Goal: Information Seeking & Learning: Learn about a topic

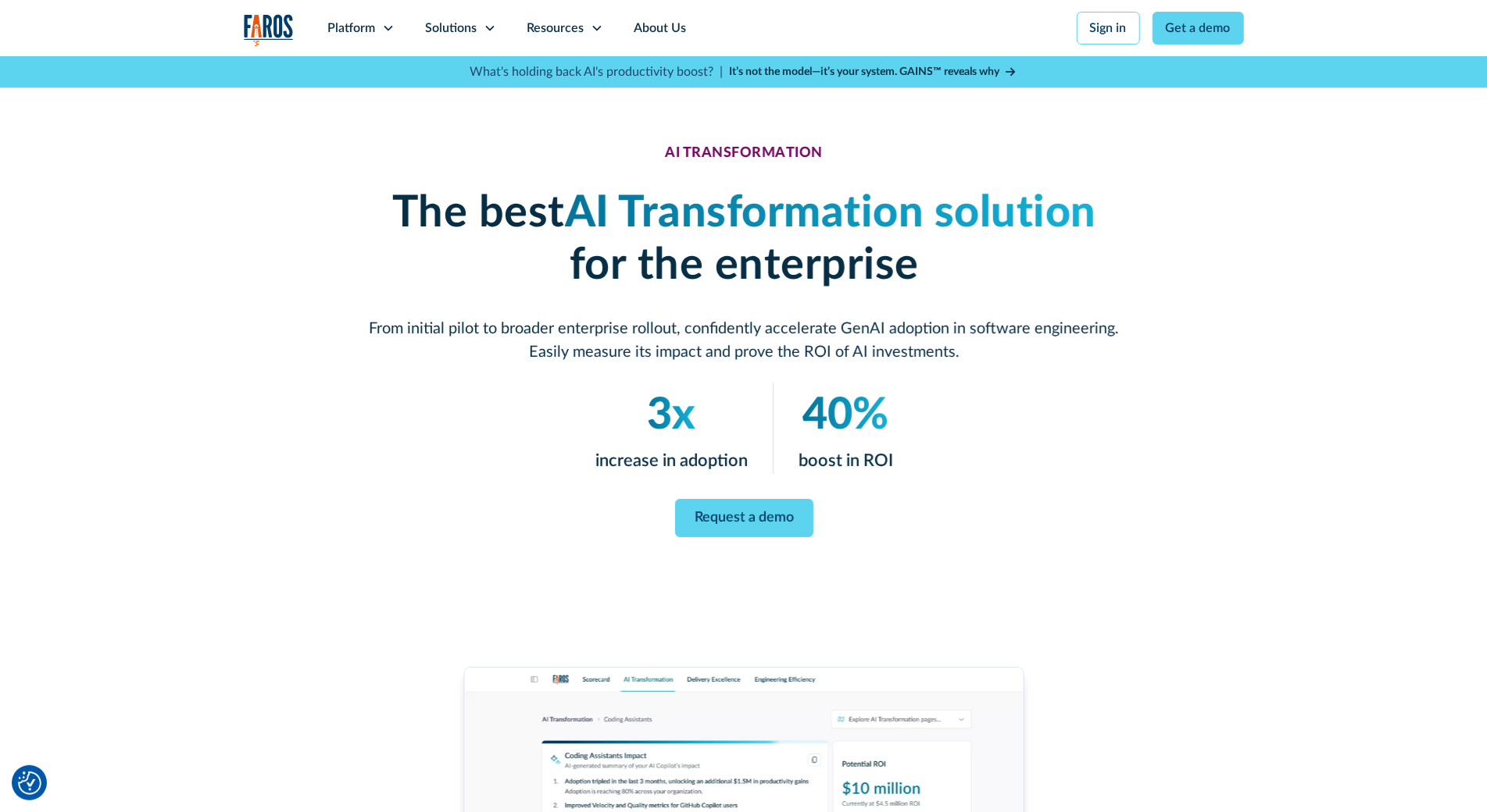
click at [153, 129] on div "AI TRANSFORMATION The best AI Transformation solution for the enterprise From i…" at bounding box center [743, 667] width 1487 height 1221
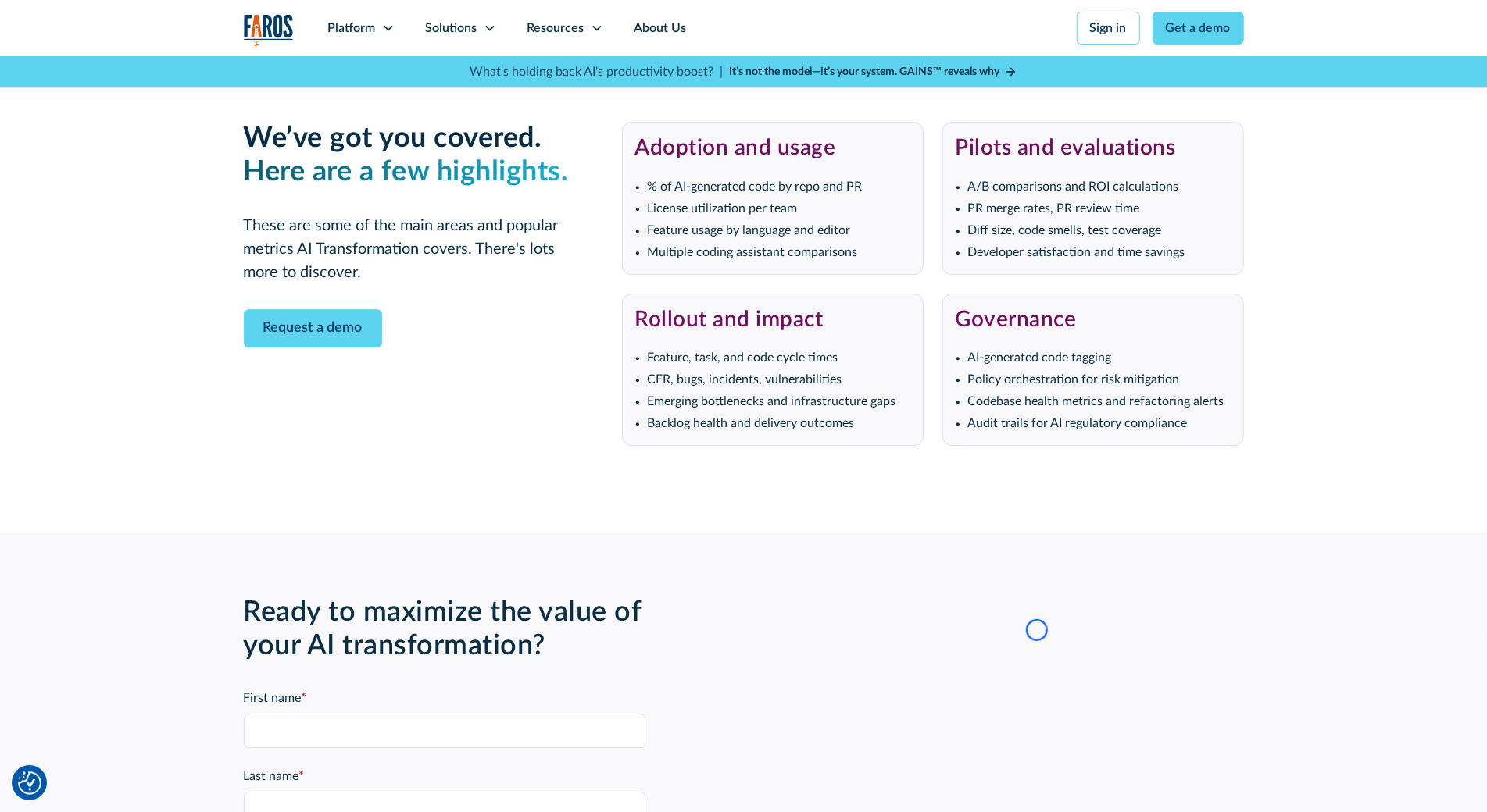
scroll to position [3413, 0]
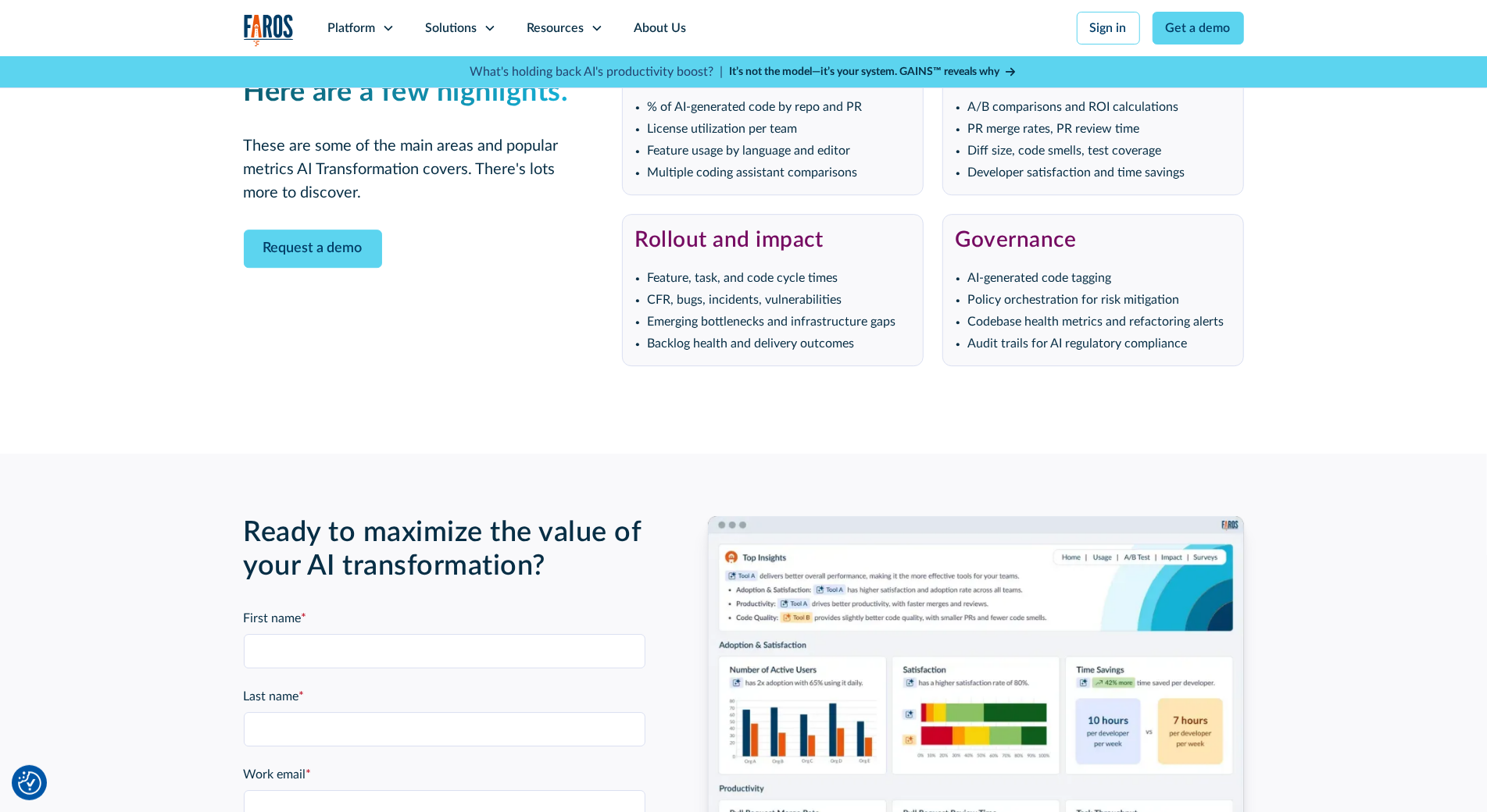
click at [153, 129] on div "We’ve got you covered. ‍ Here are a few highlights. These are some of the main …" at bounding box center [743, 204] width 1487 height 499
click at [139, 152] on div "We’ve got you covered. ‍ Here are a few highlights. These are some of the main …" at bounding box center [743, 204] width 1487 height 499
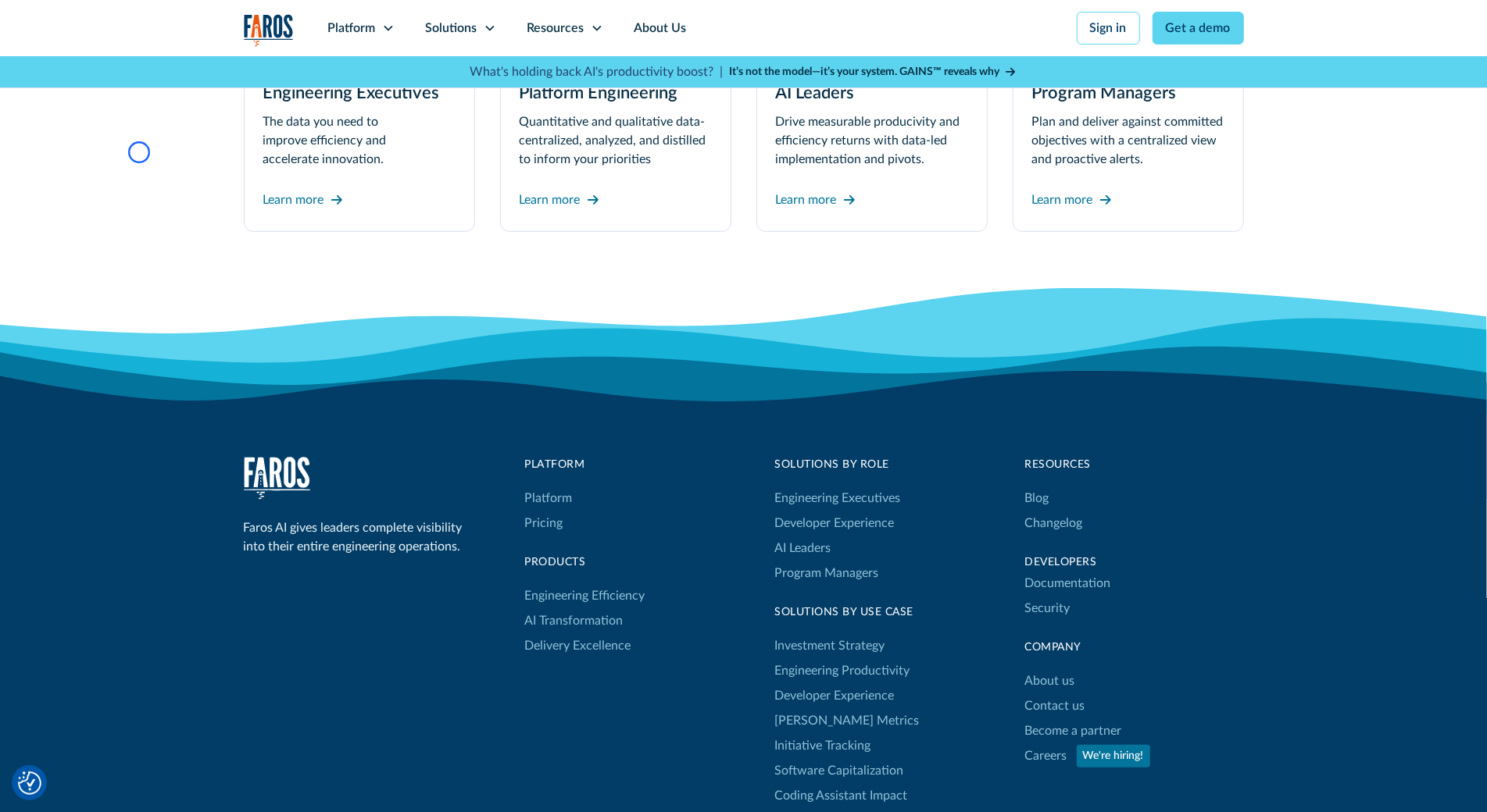
scroll to position [5039, 0]
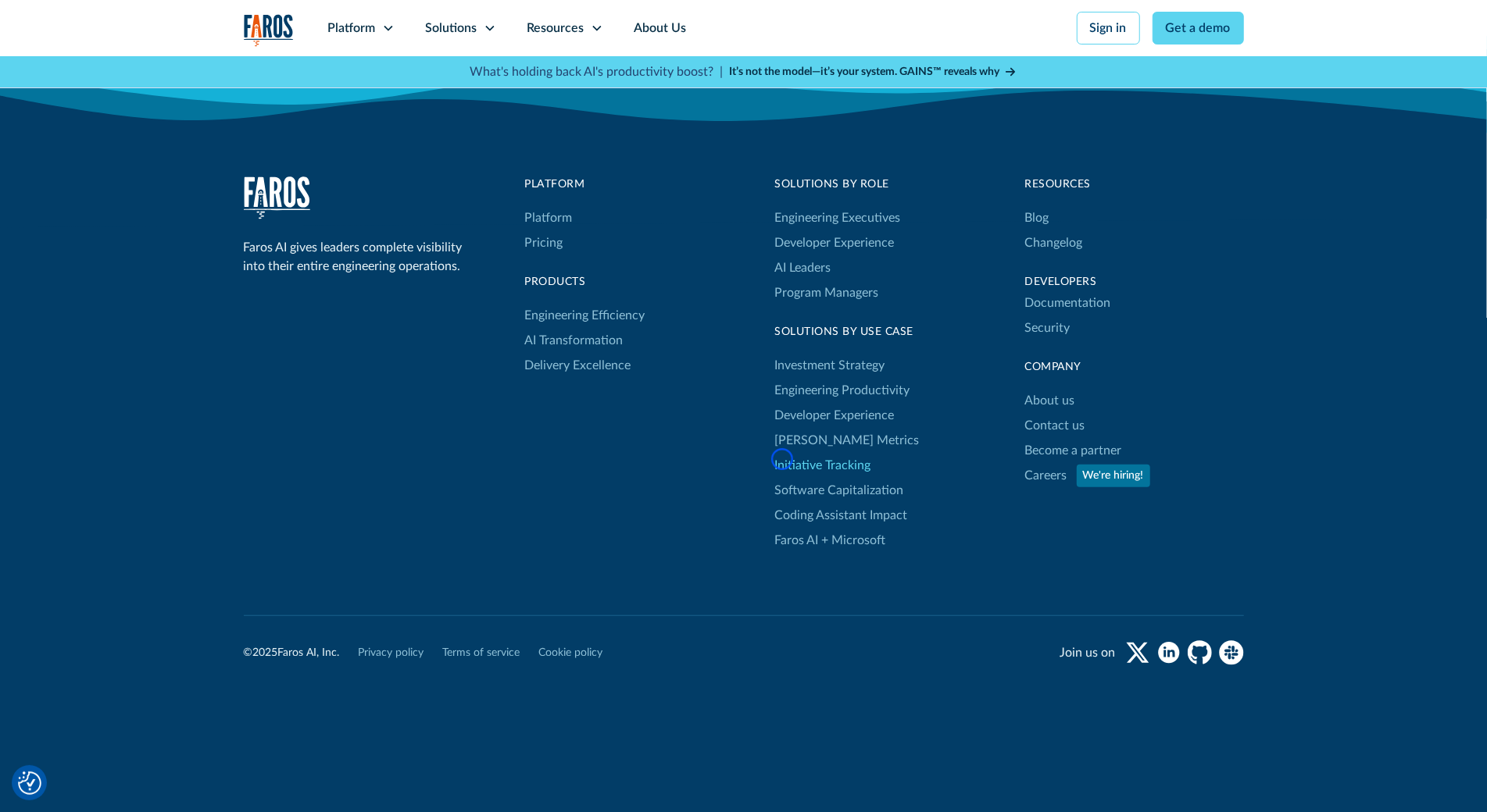
click at [782, 459] on link "Initiative Tracking" at bounding box center [823, 465] width 96 height 25
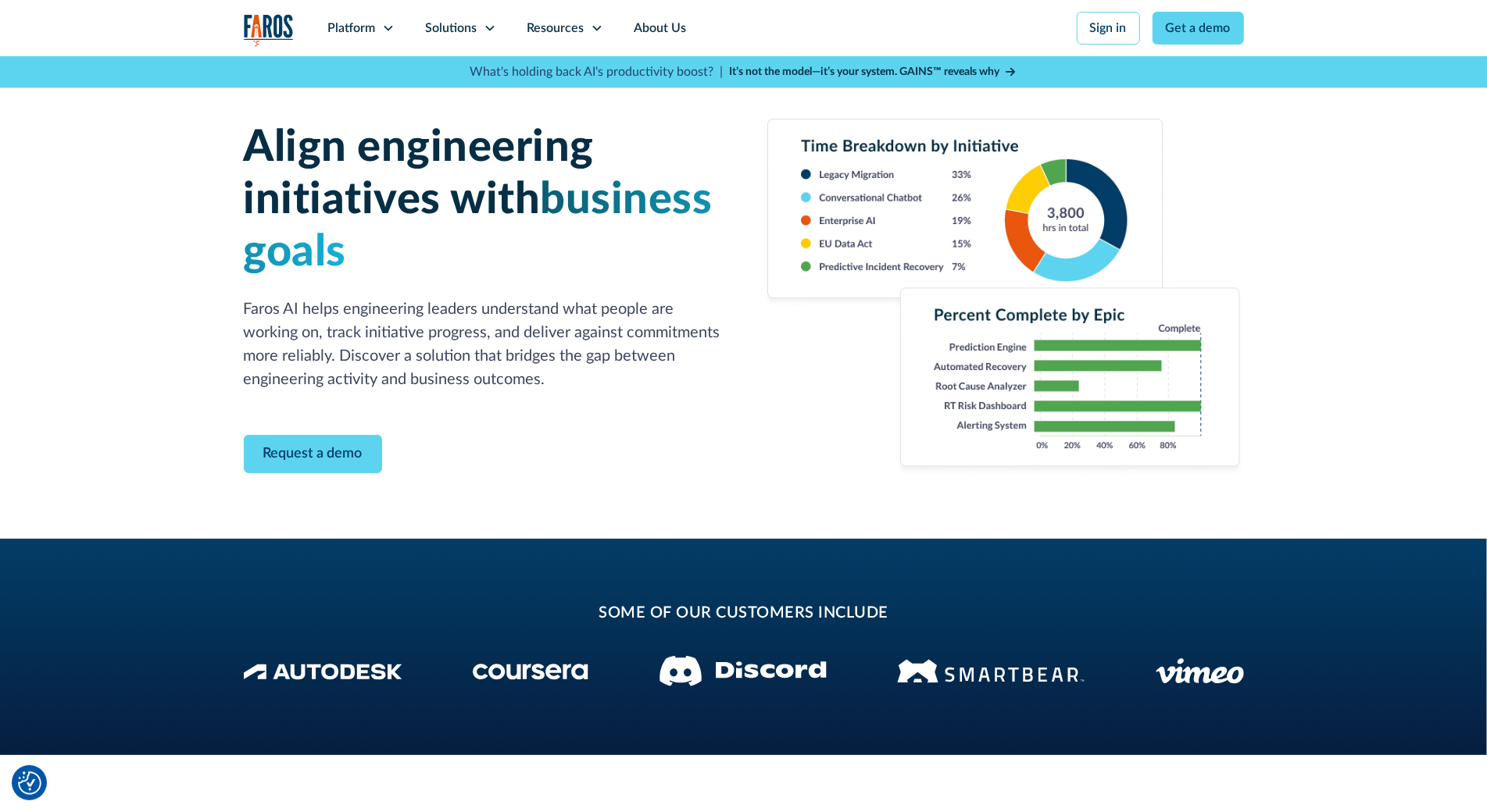
click at [143, 140] on div "Align engineering initiatives with business goals Faros AI helps engineering le…" at bounding box center [743, 297] width 1487 height 483
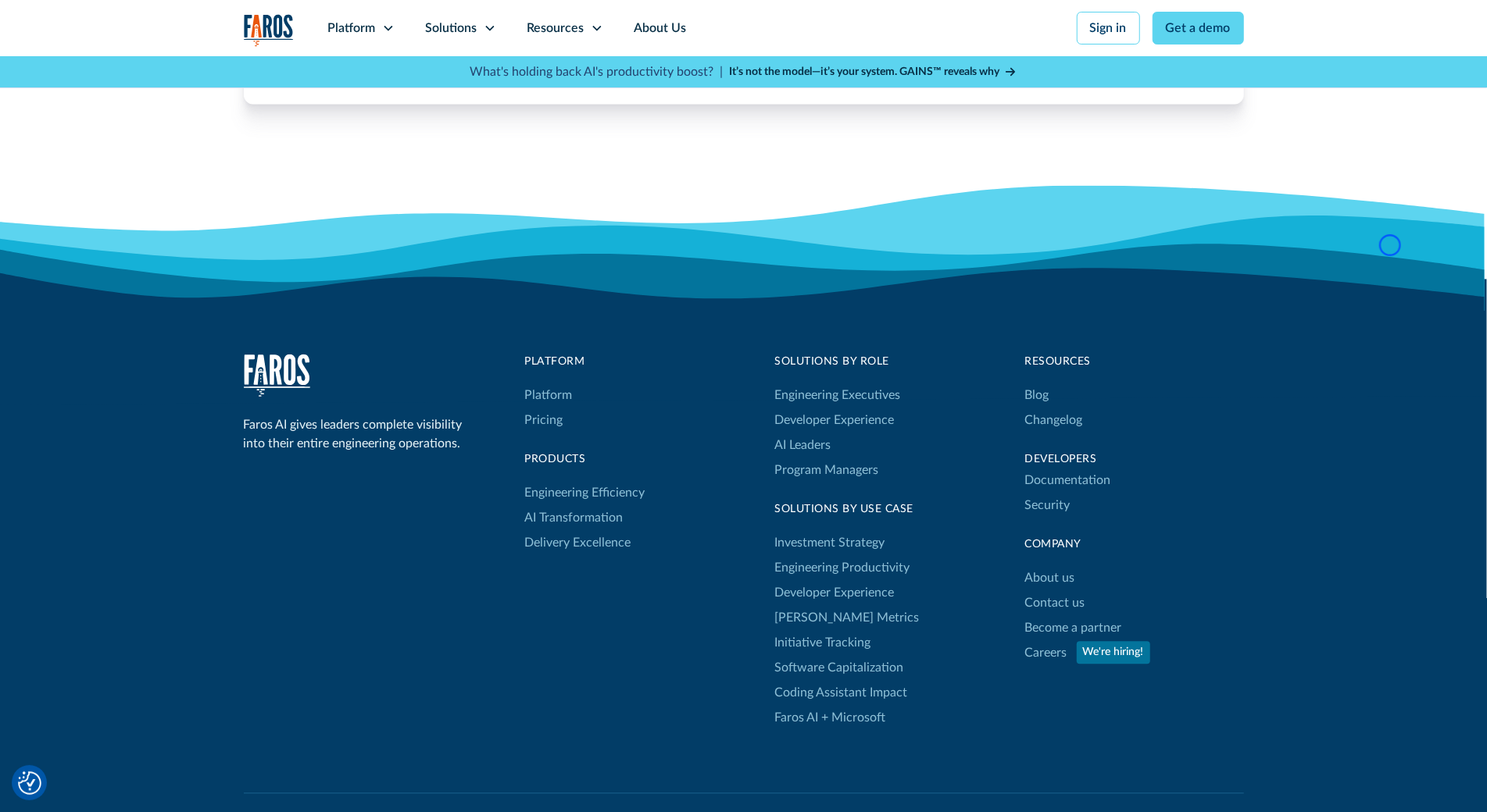
scroll to position [2403, 0]
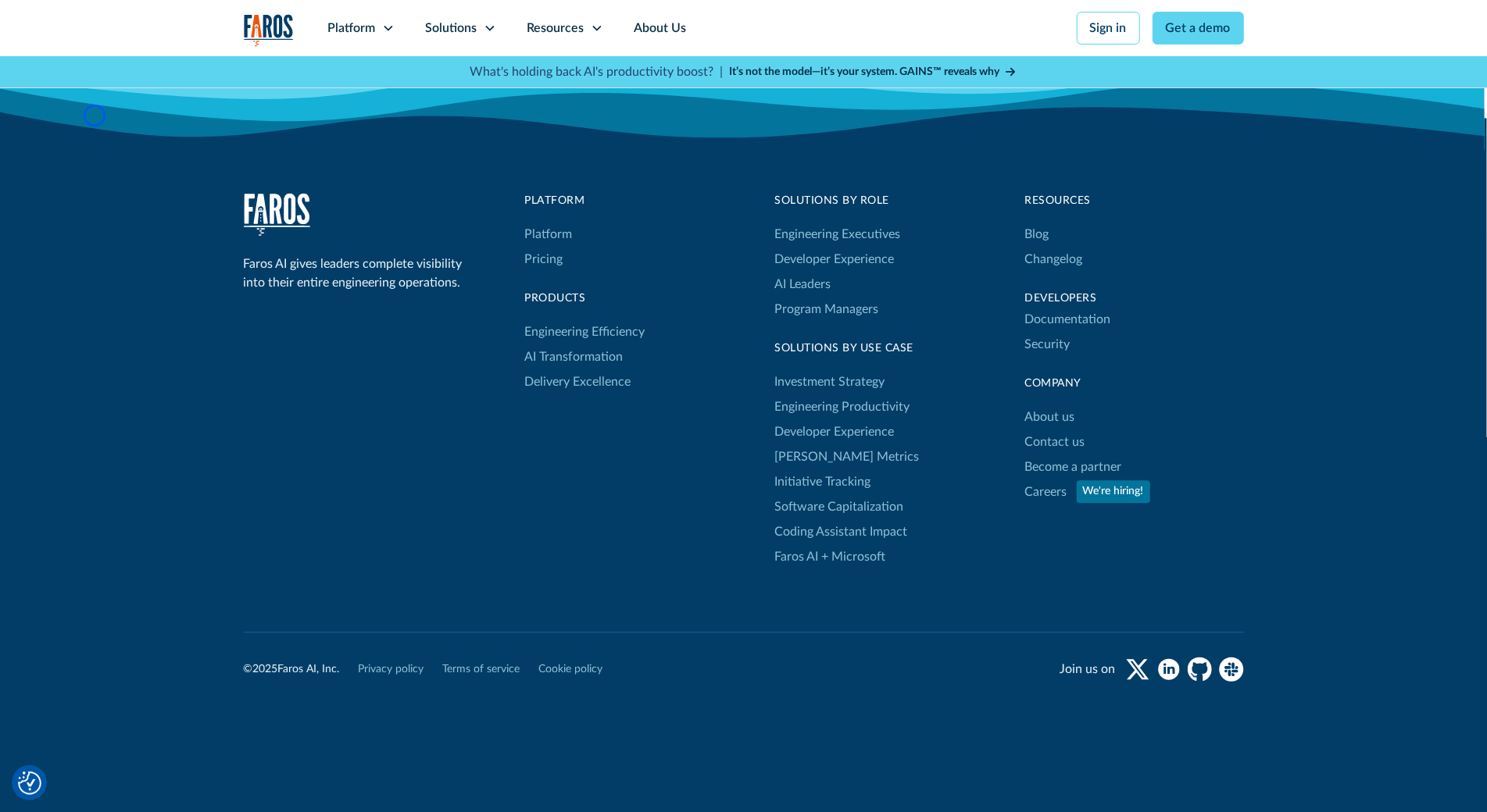
scroll to position [2557, 0]
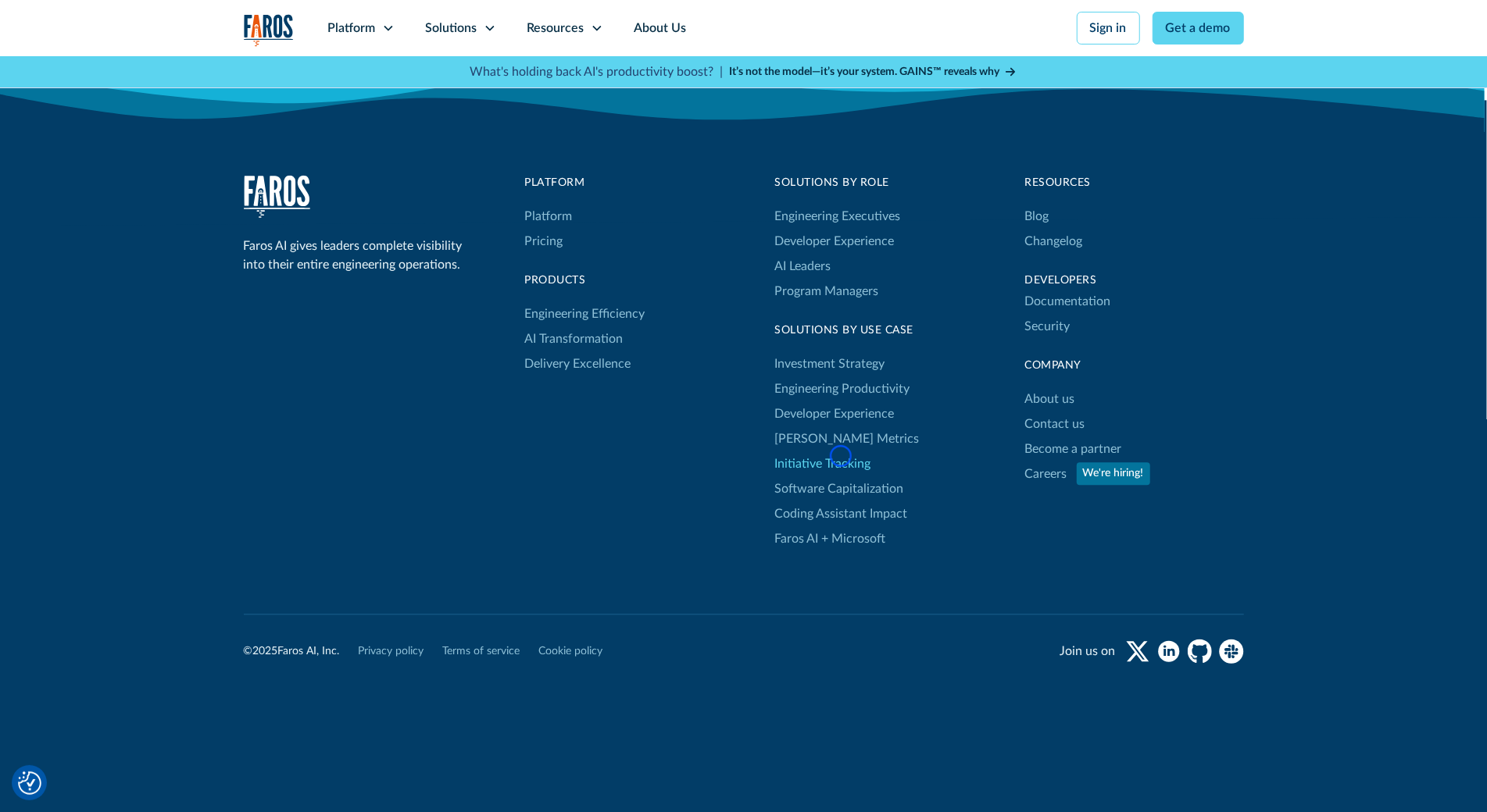
click at [841, 456] on link "Initiative Tracking" at bounding box center [823, 463] width 96 height 25
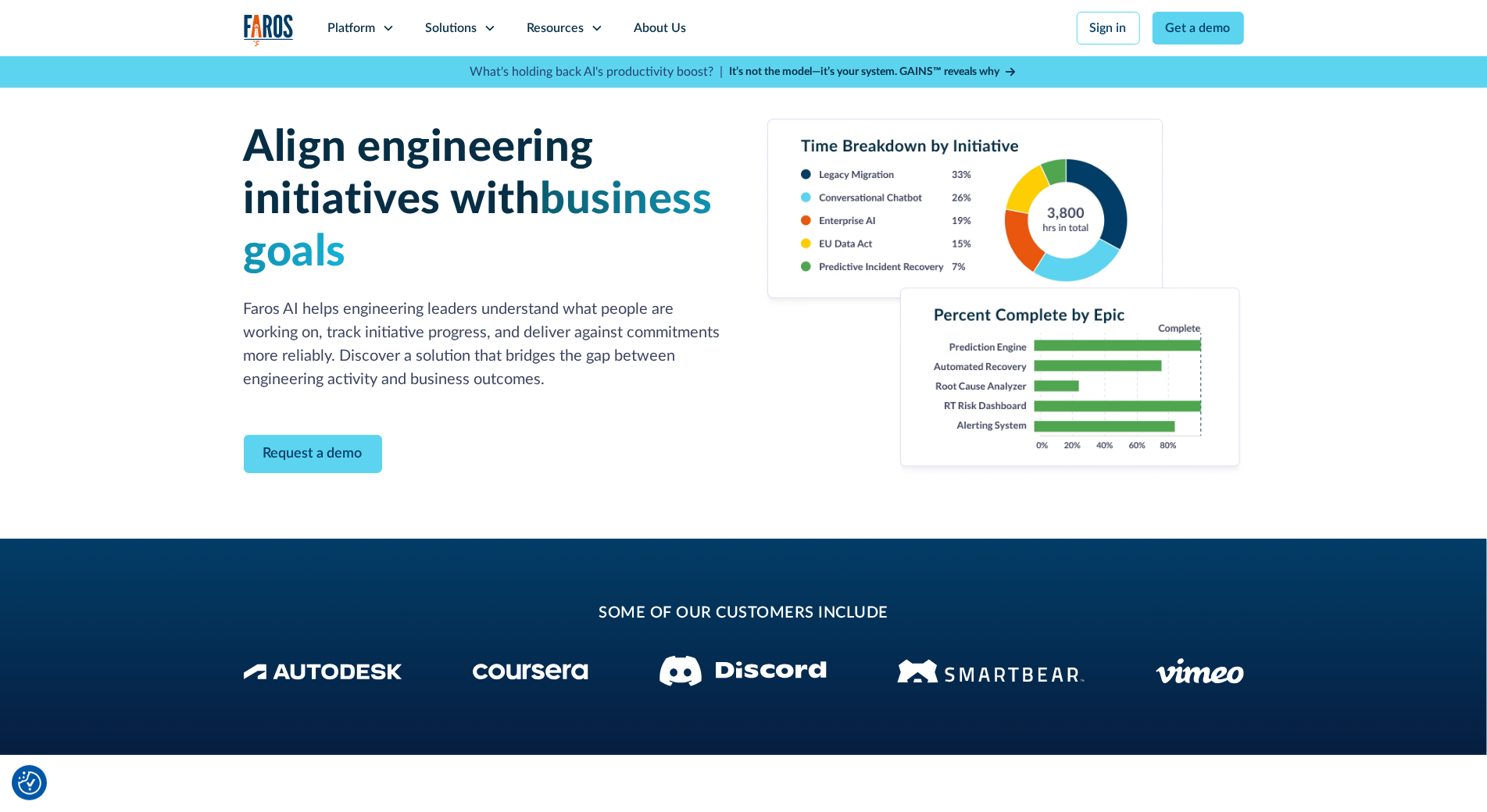
click at [152, 135] on div "Align engineering initiatives with business goals Faros AI helps engineering le…" at bounding box center [743, 297] width 1487 height 483
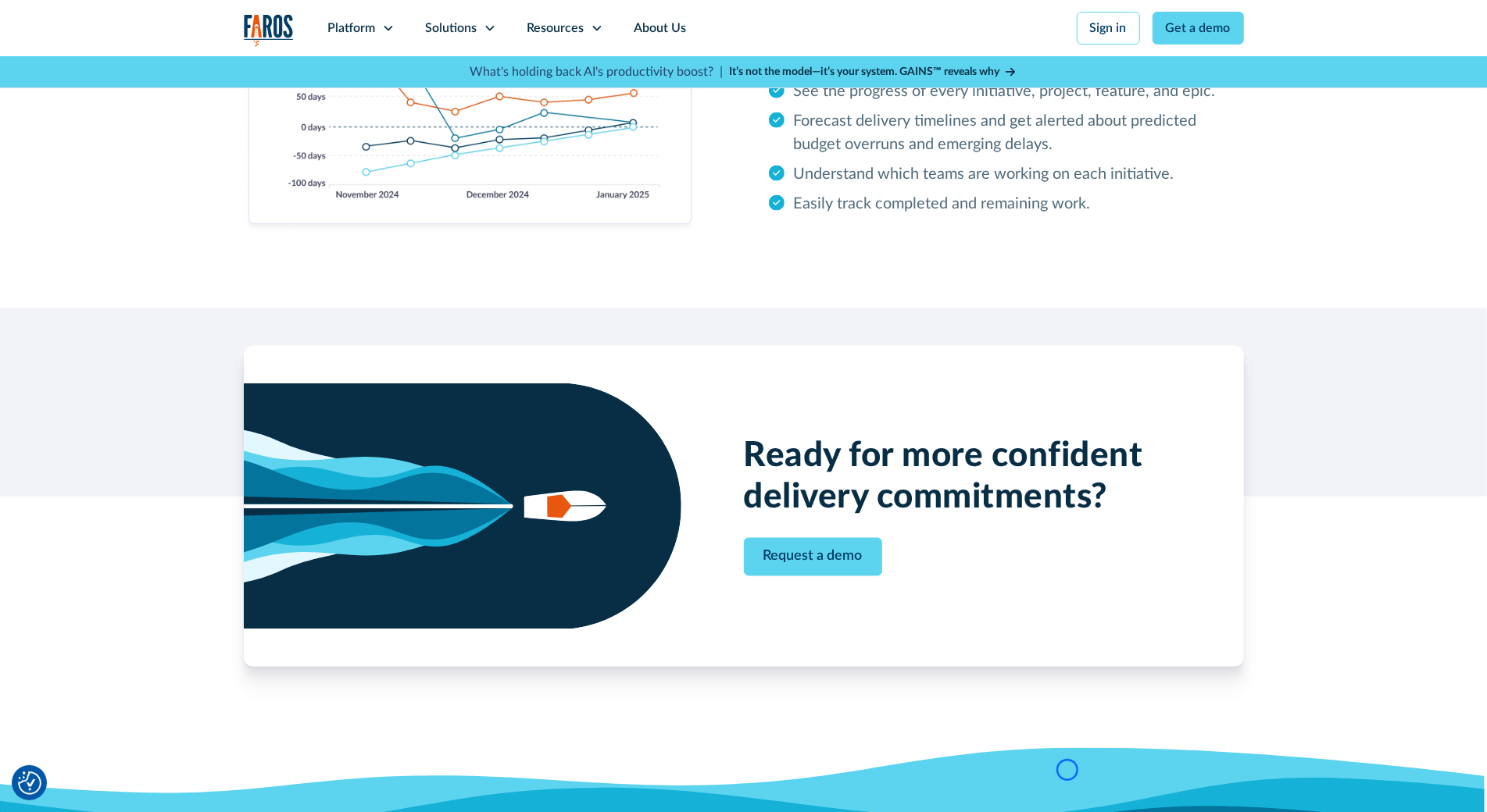
scroll to position [1903, 0]
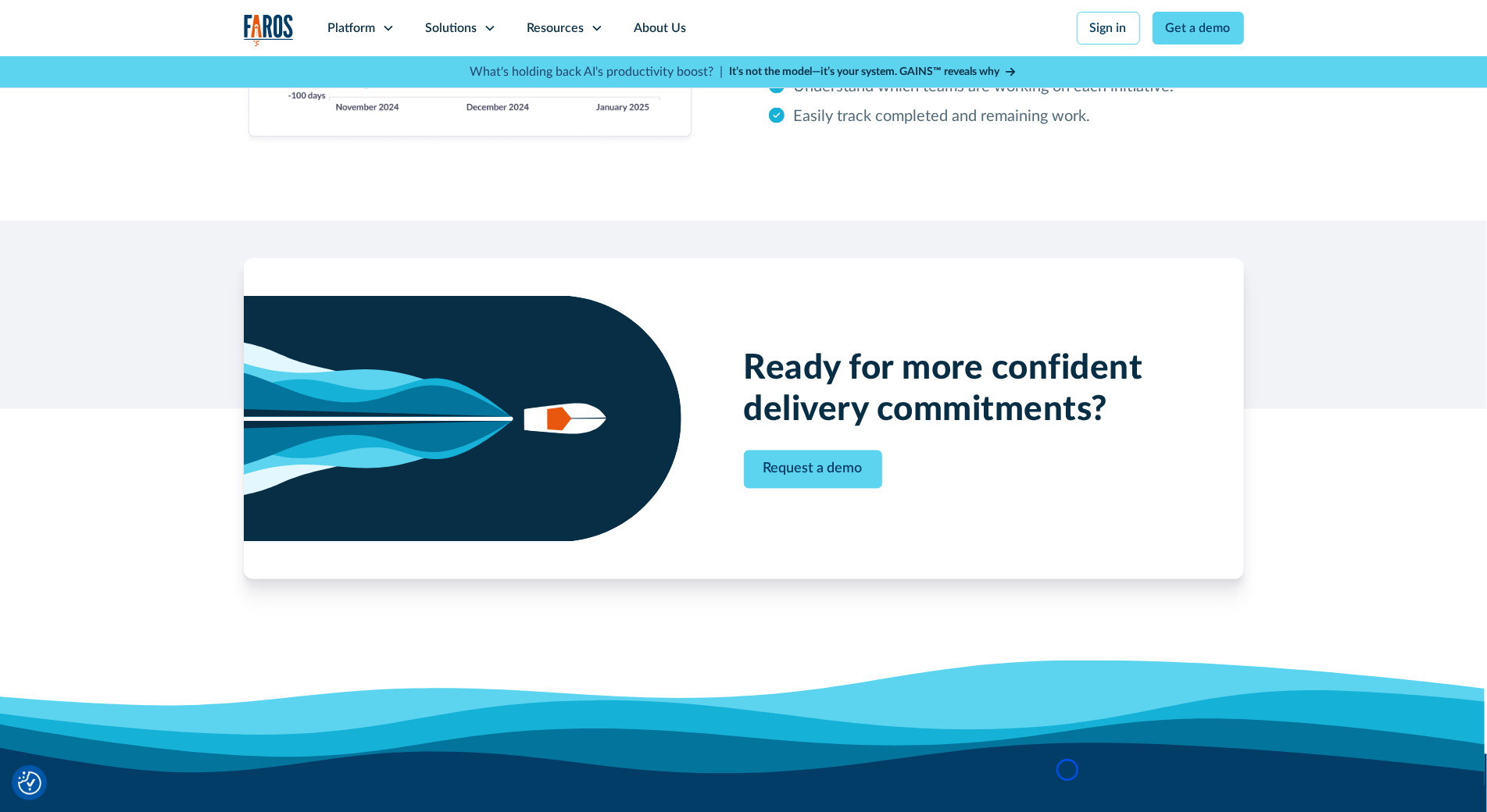
click at [152, 135] on div "Keep critical work on track Monitor the progress of strategic deliverables and …" at bounding box center [743, 8] width 1487 height 425
click at [85, 122] on div "Keep critical work on track Monitor the progress of strategic deliverables and …" at bounding box center [743, 8] width 1487 height 425
click at [78, 127] on div "Keep critical work on track Monitor the progress of strategic deliverables and …" at bounding box center [743, 8] width 1487 height 425
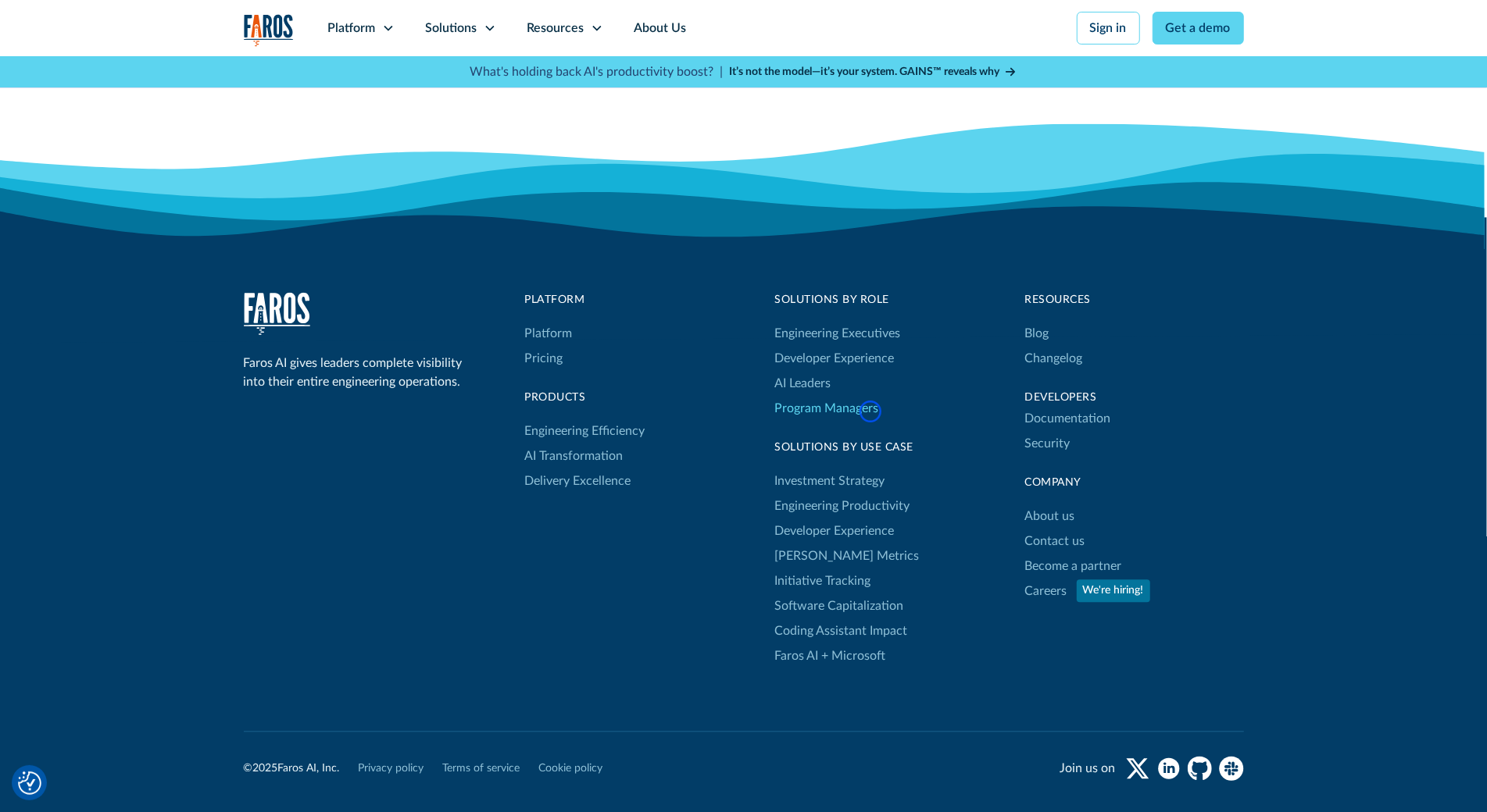
click at [871, 412] on link "Program Managers" at bounding box center [838, 408] width 126 height 25
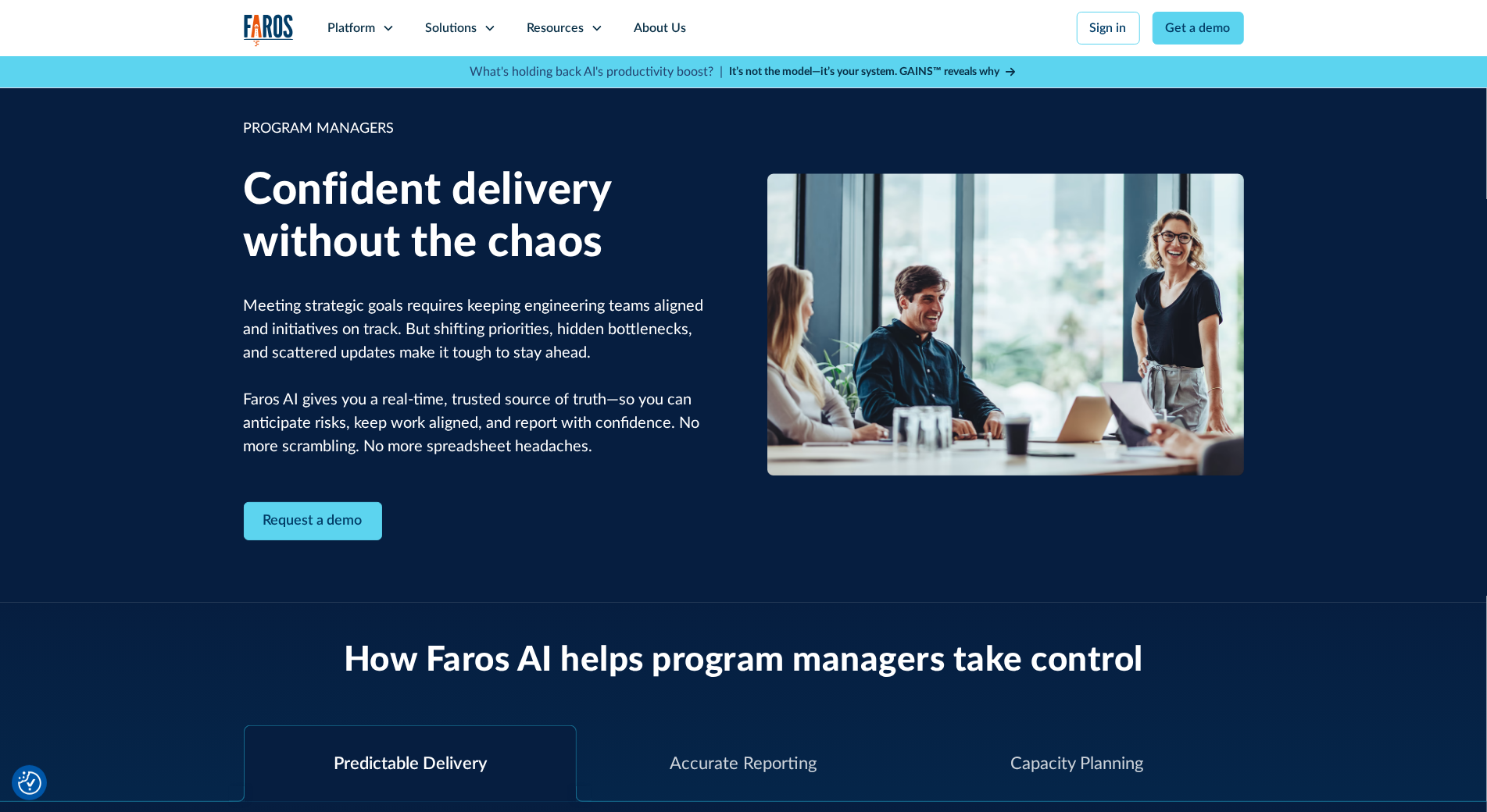
click at [871, 412] on img at bounding box center [1006, 324] width 477 height 302
click at [156, 138] on div "PROGRAM MANAGERS Confident delivery without the chaos Meeting strategic goals r…" at bounding box center [743, 329] width 1487 height 547
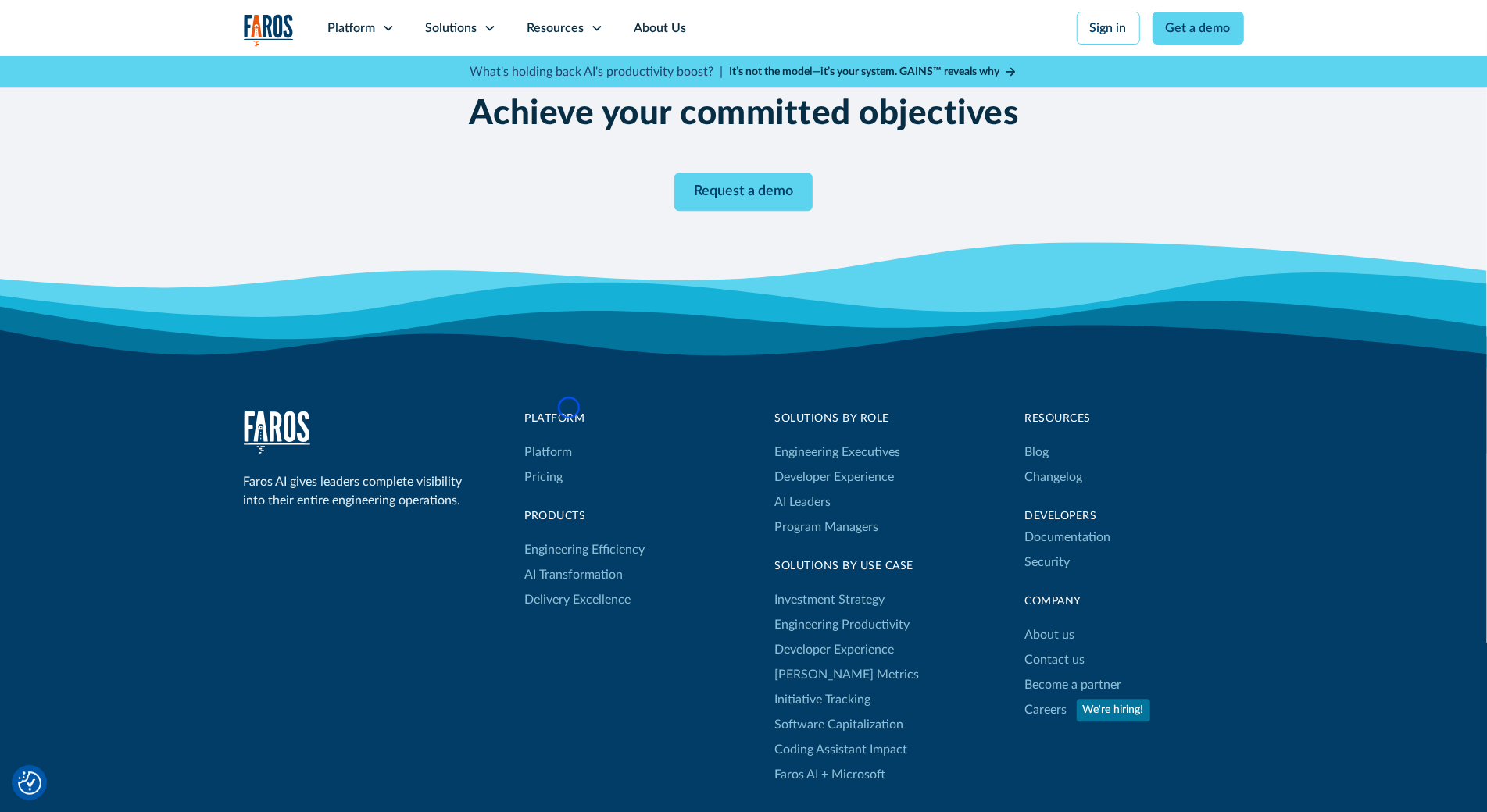
scroll to position [2959, 0]
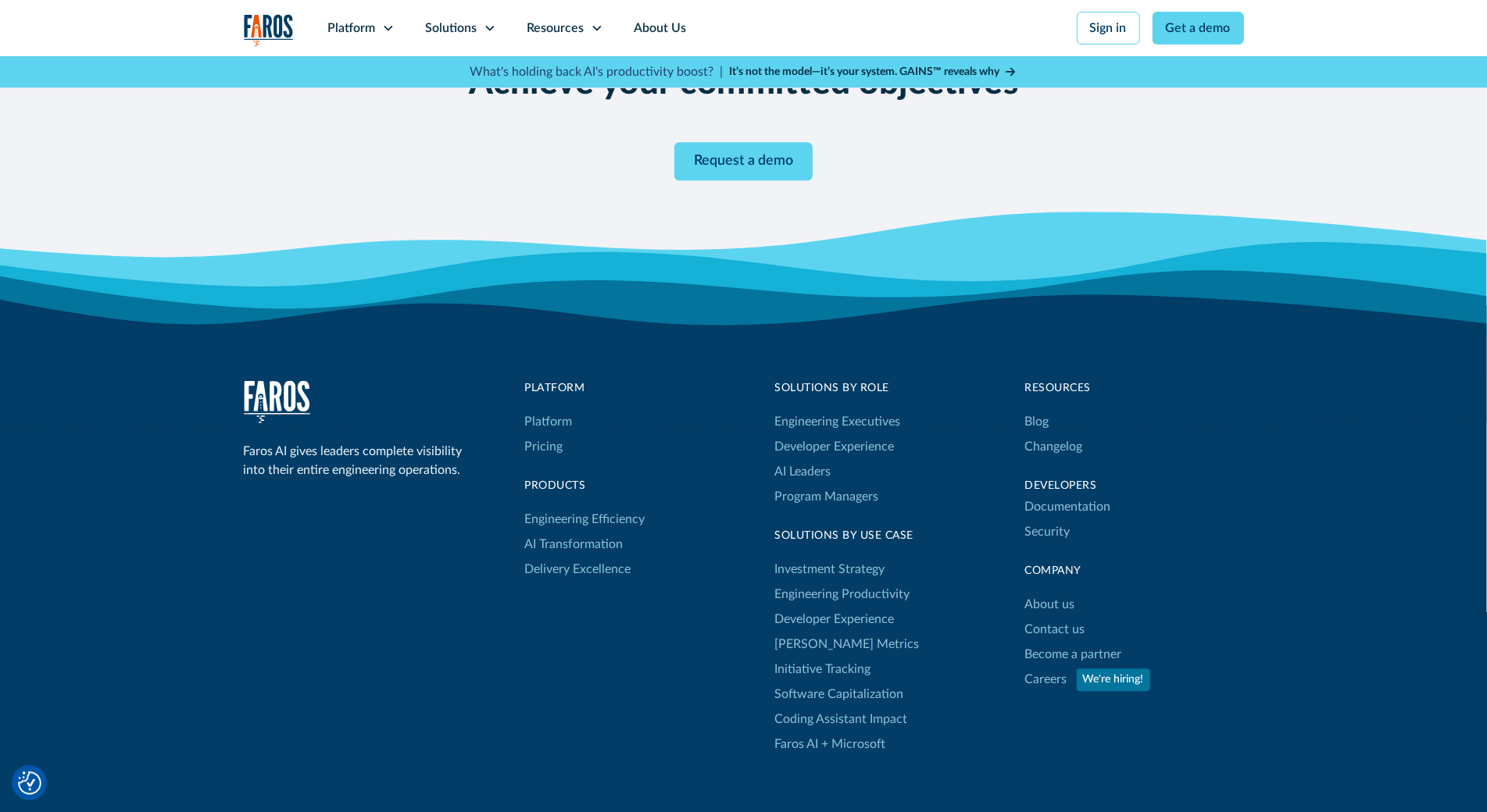
click at [156, 138] on div "Achieve your committed objectives Request a demo" at bounding box center [743, 122] width 1487 height 242
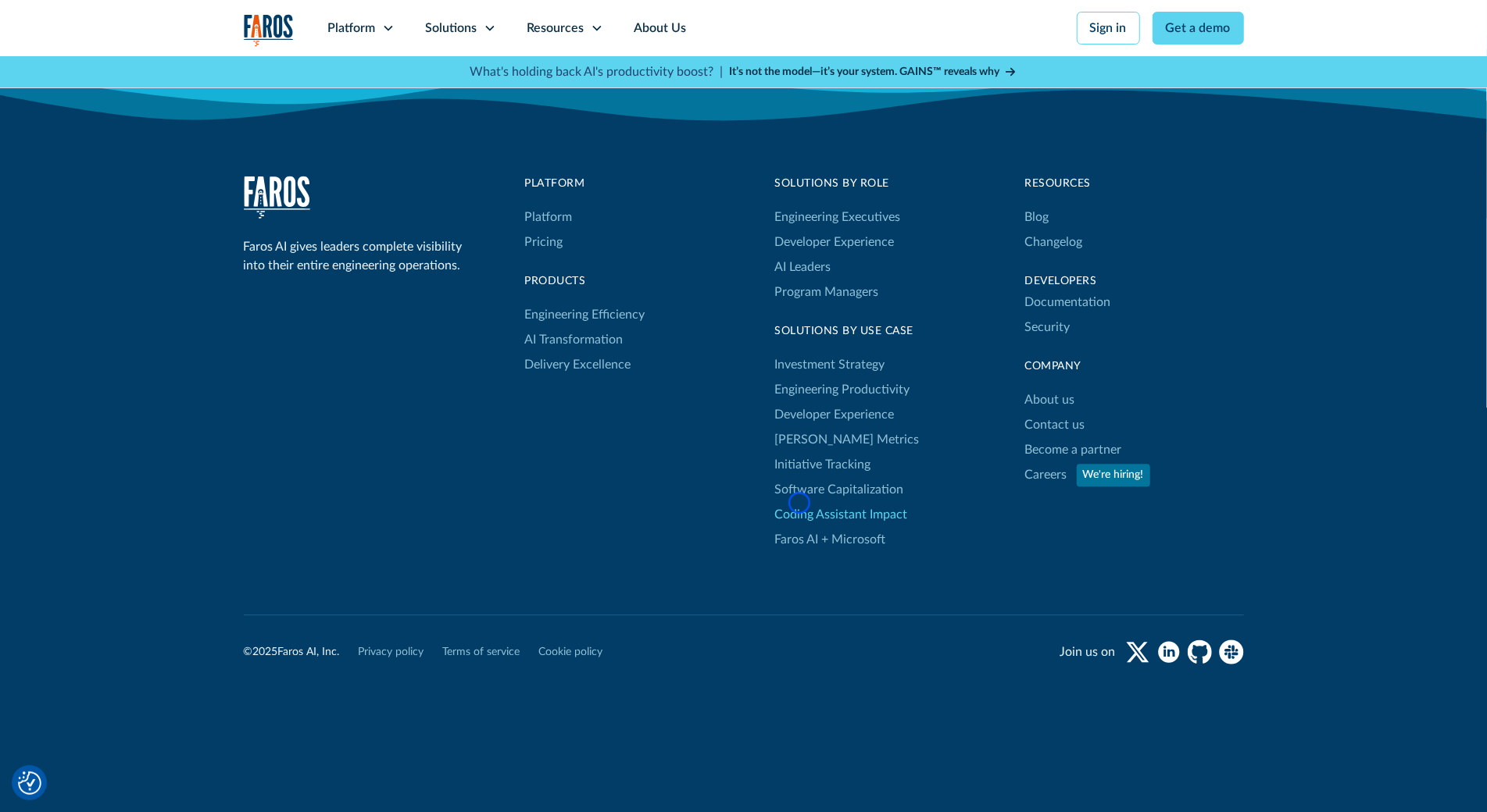
click at [799, 503] on link "Coding Assistant Impact" at bounding box center [842, 514] width 133 height 25
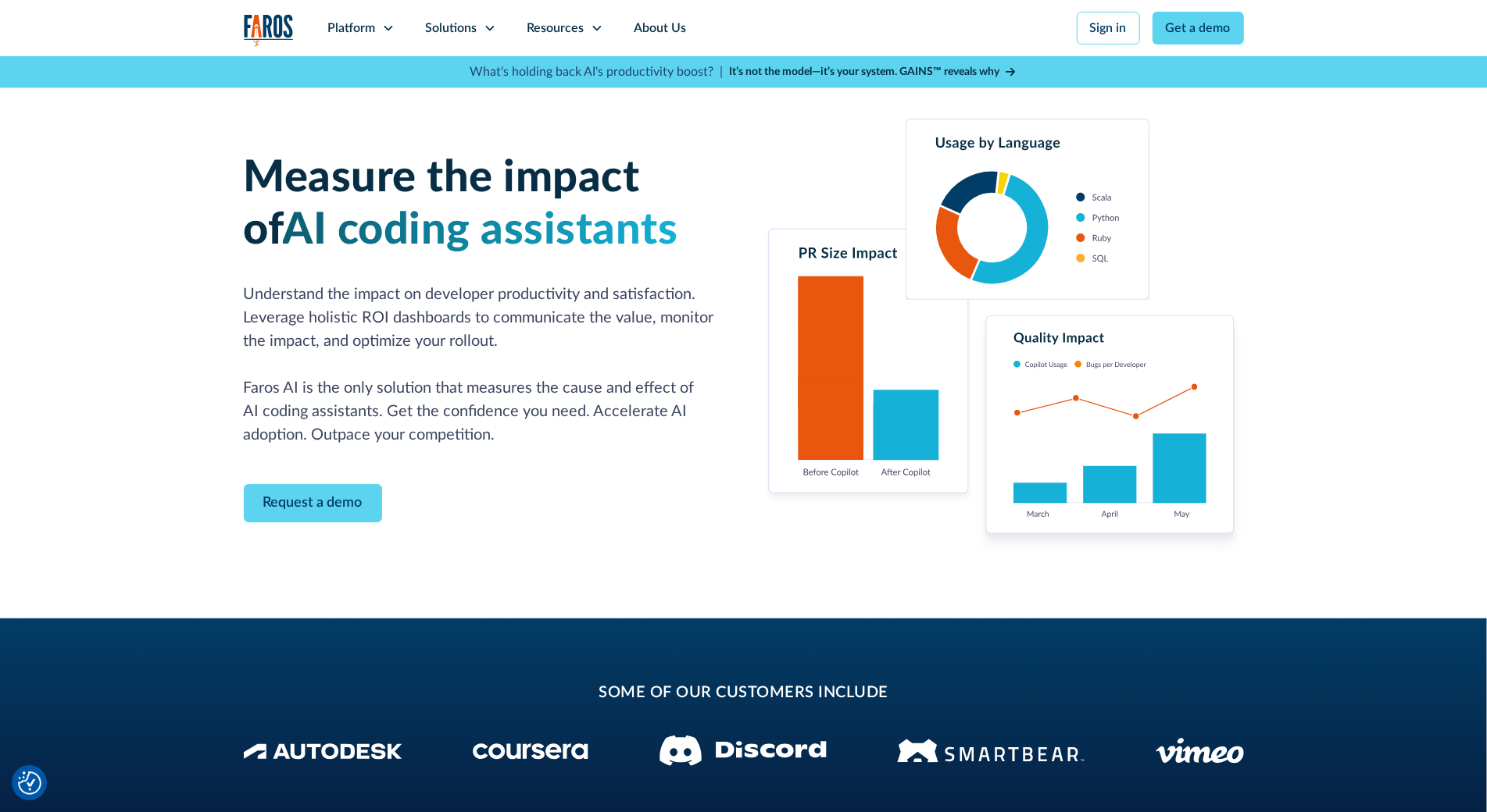
click at [799, 503] on img at bounding box center [1003, 338] width 481 height 437
click at [126, 123] on div "Measure the impact of AI coding assistants Understand the impact on developer p…" at bounding box center [743, 338] width 1487 height 563
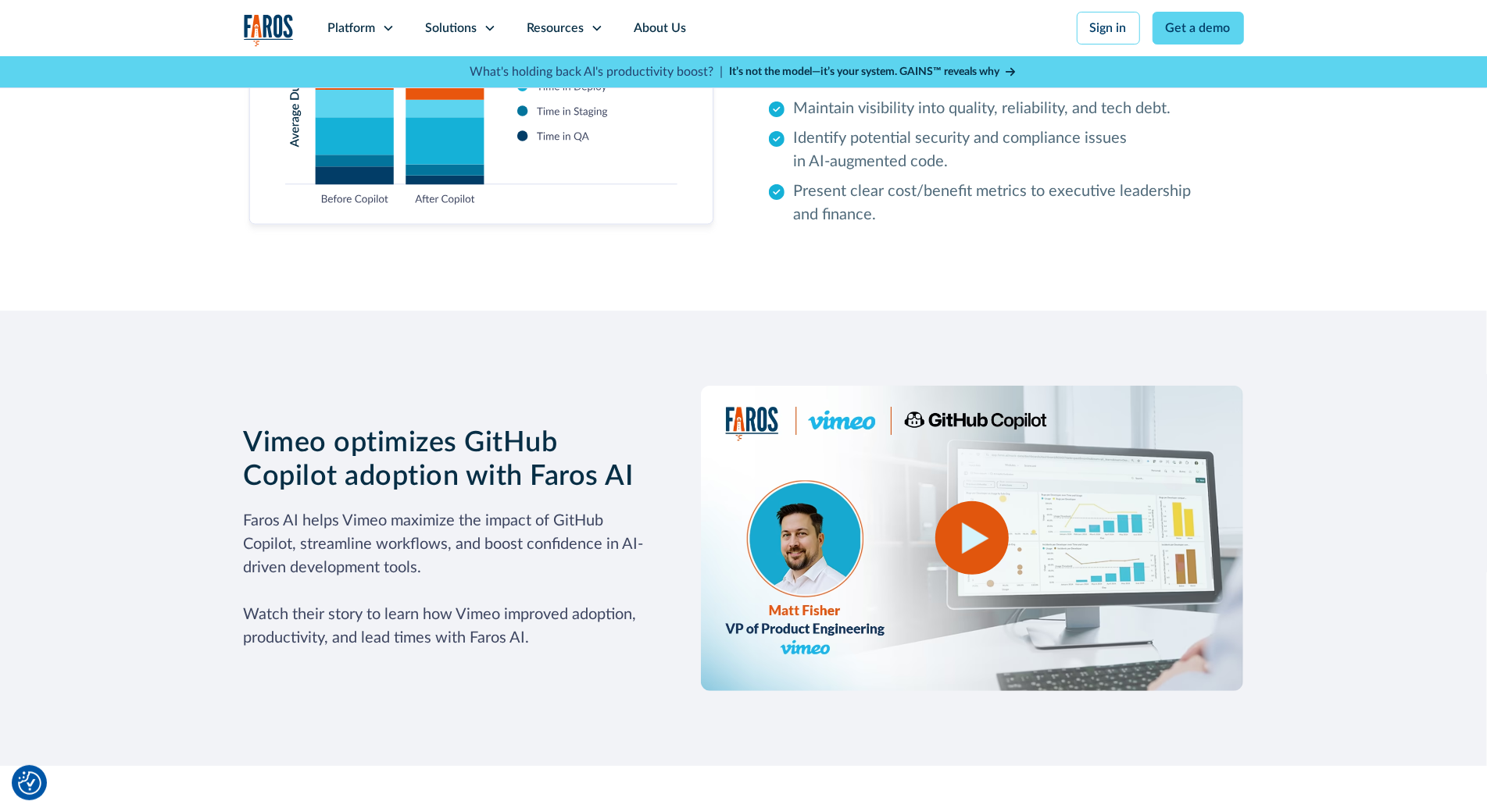
scroll to position [4883, 0]
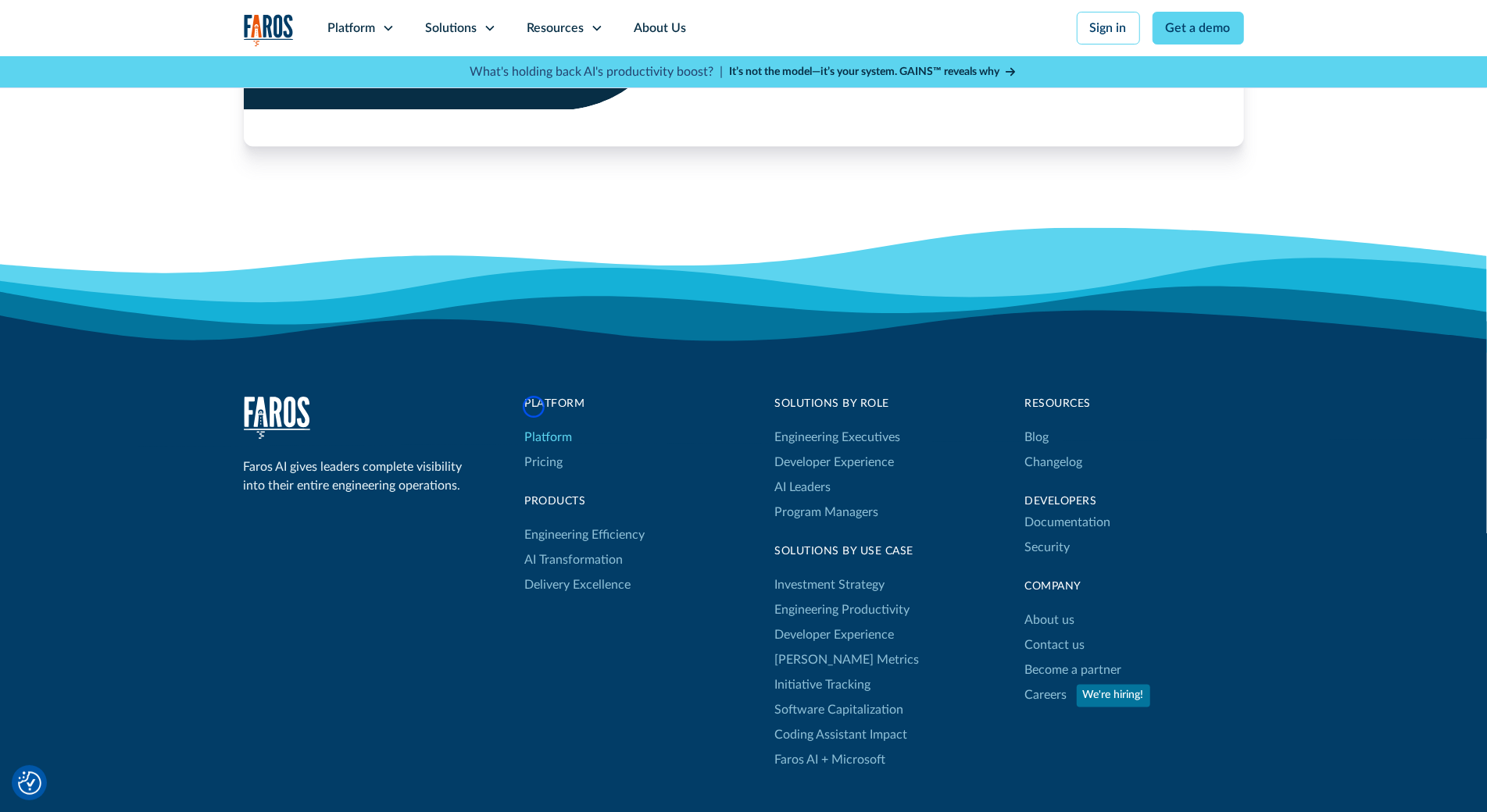
click at [534, 426] on link "Platform" at bounding box center [549, 438] width 48 height 25
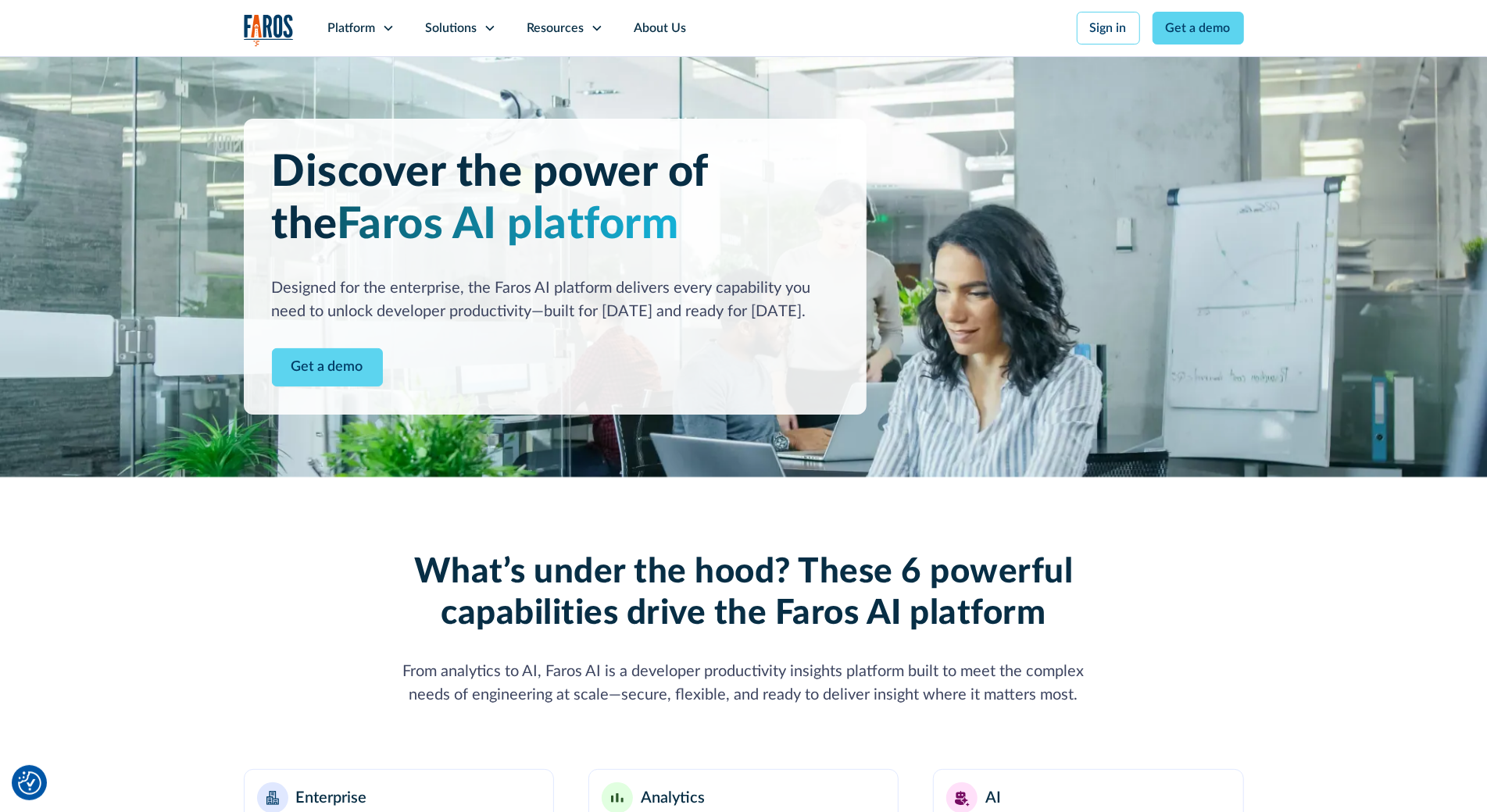
click at [534, 407] on div "Discover the power of the Faros AI platform Designed for the enterprise, the Fa…" at bounding box center [555, 267] width 623 height 296
click at [135, 114] on img at bounding box center [743, 266] width 1487 height 421
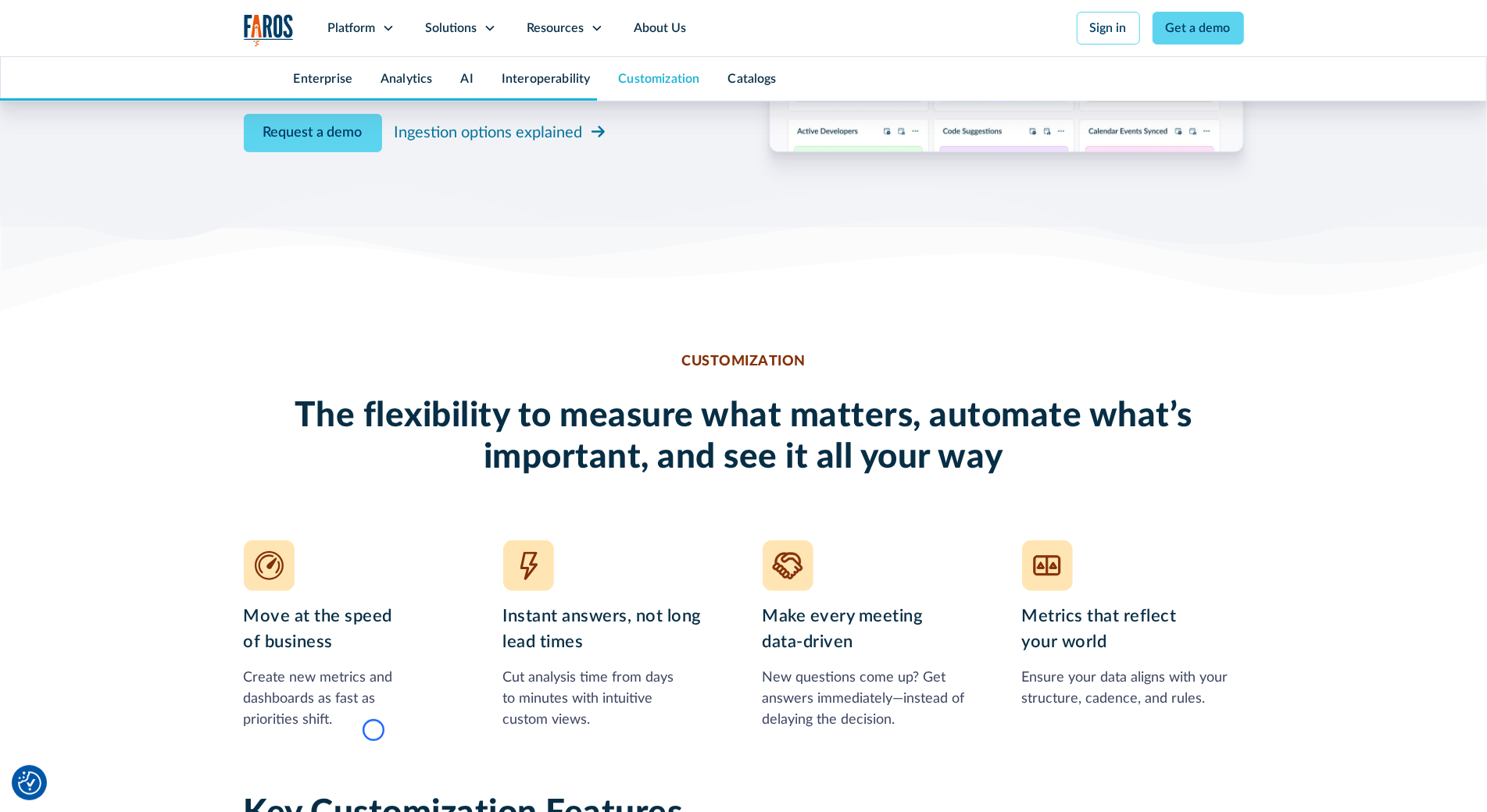
scroll to position [5162, 0]
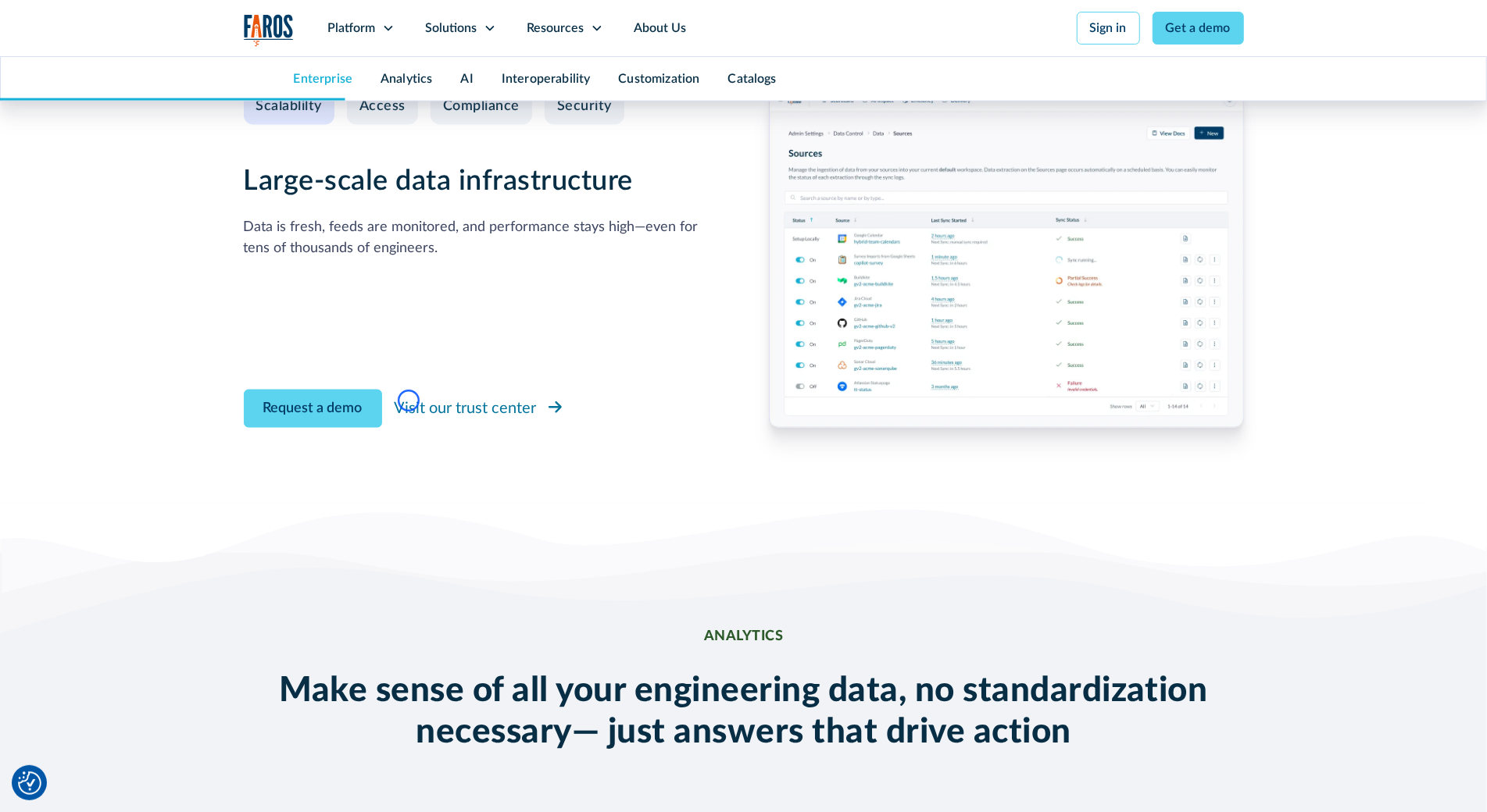
click at [409, 400] on div "Visit our trust center" at bounding box center [466, 408] width 143 height 23
